Goal: Information Seeking & Learning: Check status

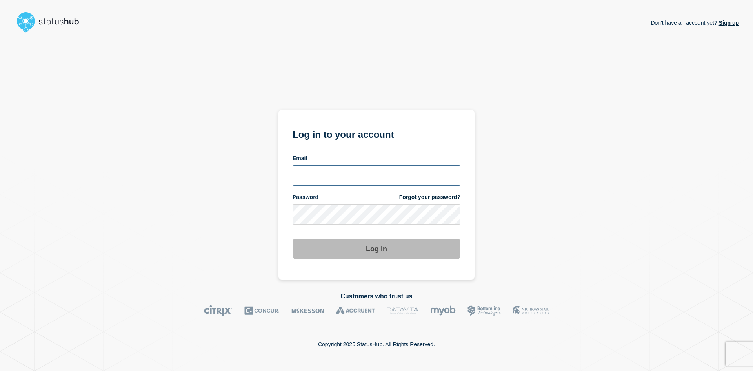
click at [383, 169] on input "email input" at bounding box center [376, 175] width 168 height 20
type input "[DATE][EMAIL_ADDRESS][DOMAIN_NAME]"
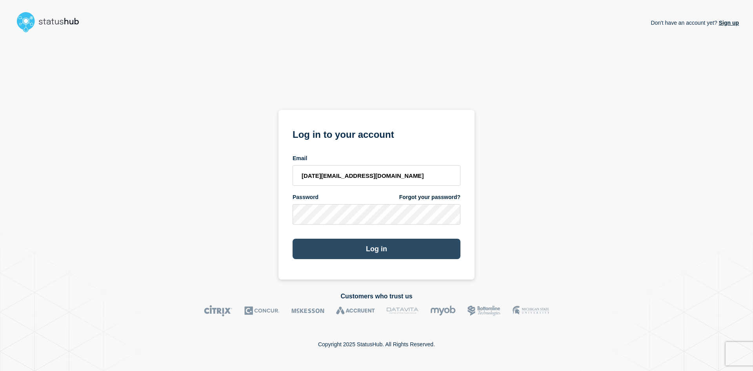
click at [378, 245] on button "Log in" at bounding box center [376, 248] width 168 height 20
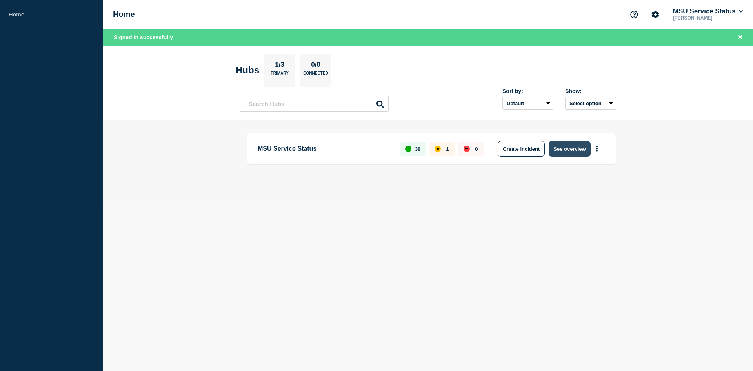
click at [560, 151] on button "See overview" at bounding box center [570, 149] width 42 height 16
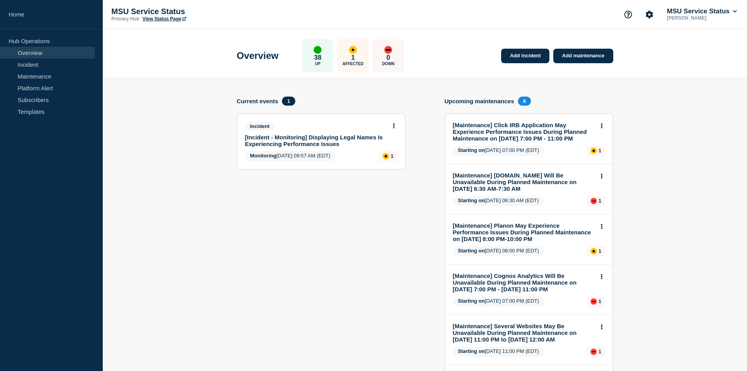
click at [525, 182] on link "[Maintenance] [DOMAIN_NAME] Will Be Unavailable During Planned Maintenance on […" at bounding box center [524, 182] width 142 height 20
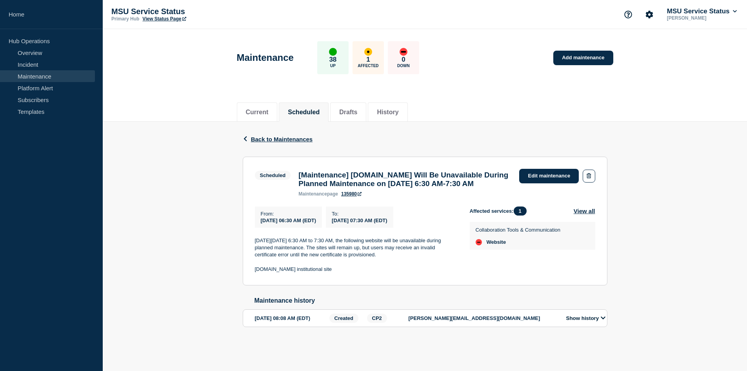
click at [354, 196] on link "135980" at bounding box center [351, 193] width 20 height 5
click at [589, 176] on icon "button" at bounding box center [589, 175] width 4 height 5
